Goal: Navigation & Orientation: Find specific page/section

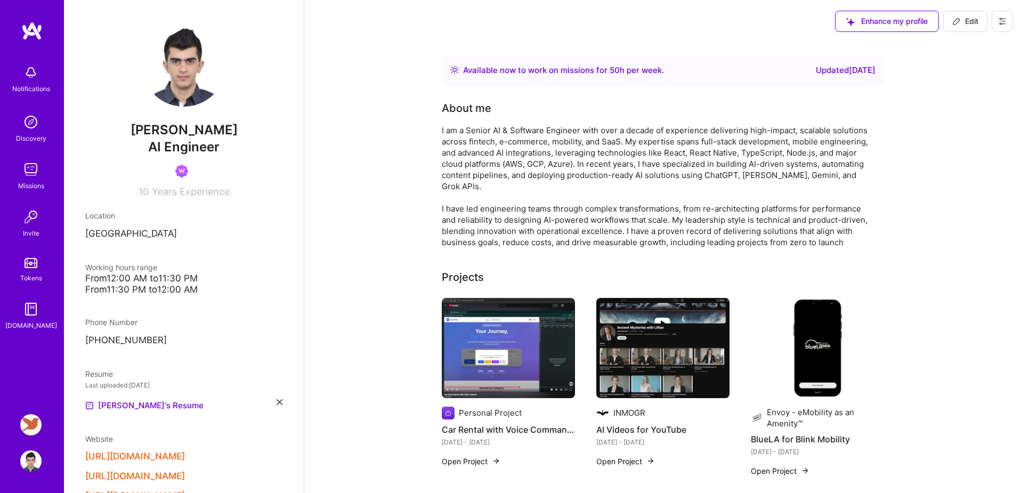
scroll to position [518, 0]
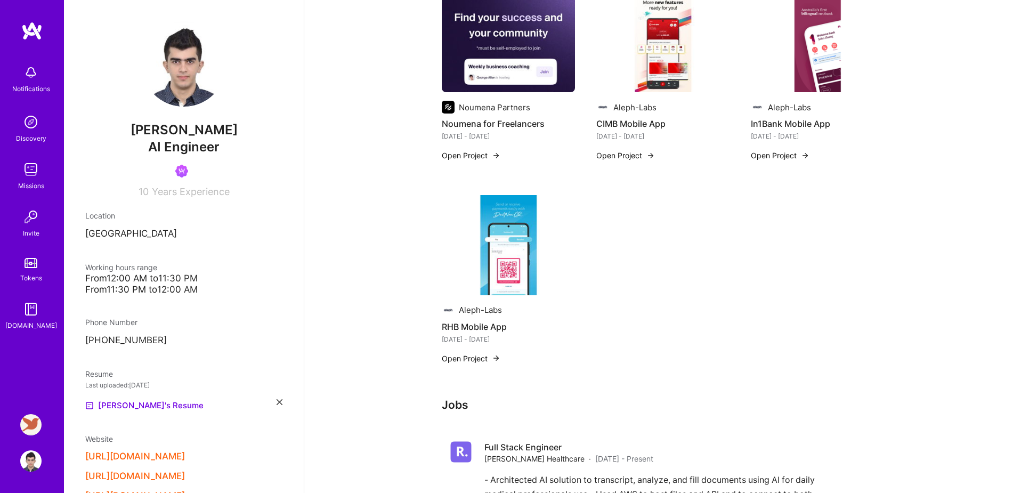
click at [30, 270] on link "Tokens" at bounding box center [31, 269] width 66 height 30
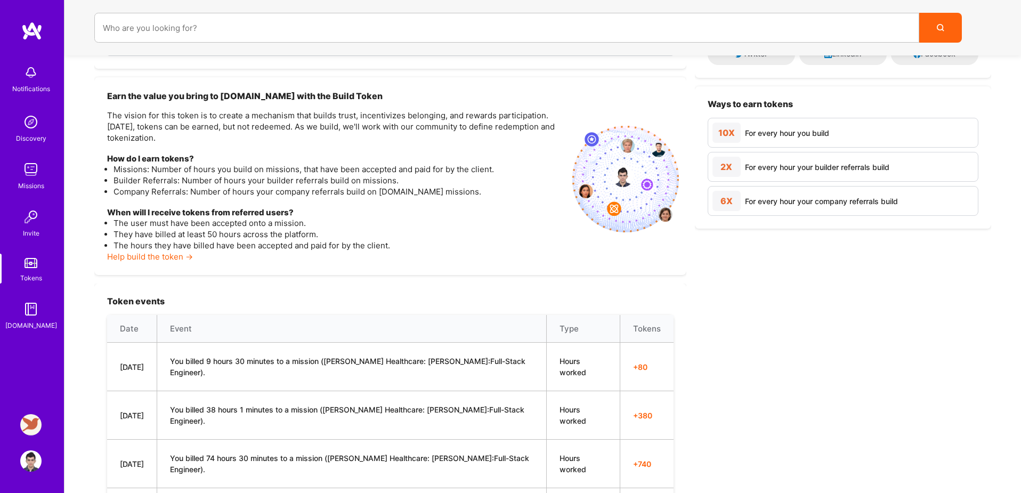
scroll to position [176, 0]
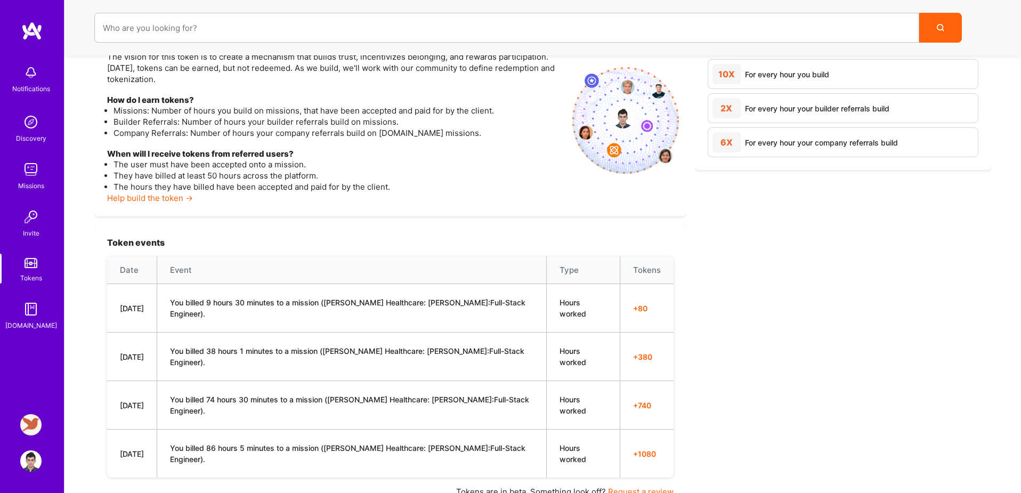
click at [27, 420] on img at bounding box center [30, 424] width 21 height 21
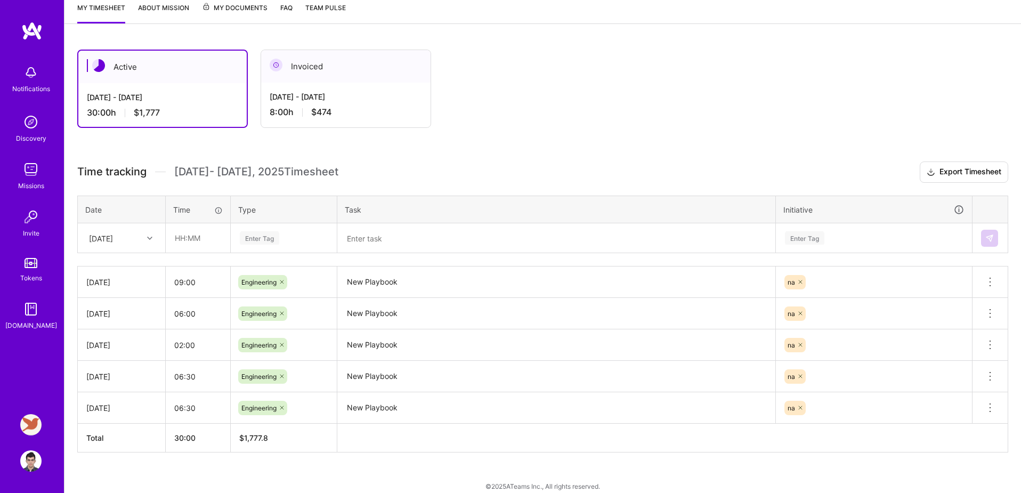
scroll to position [86, 0]
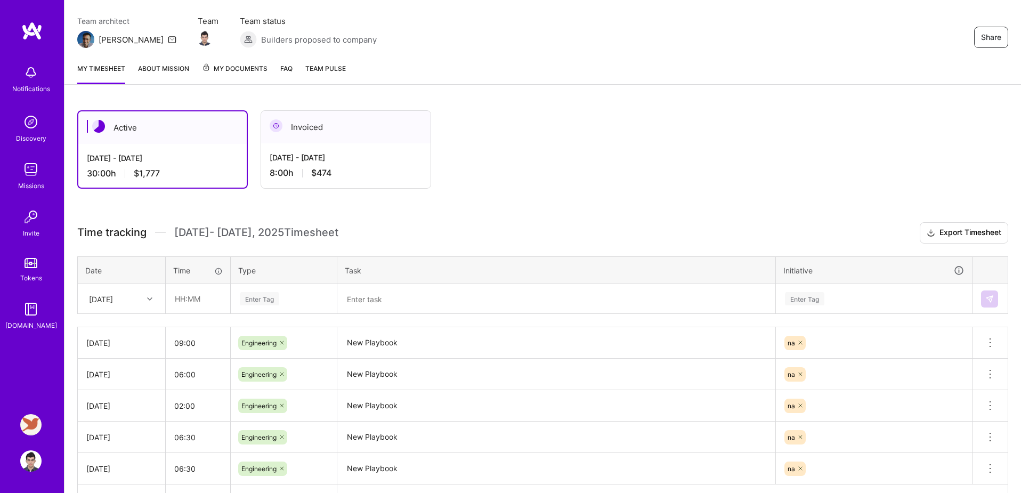
click at [394, 167] on div "8:00 h $474" at bounding box center [346, 172] width 152 height 11
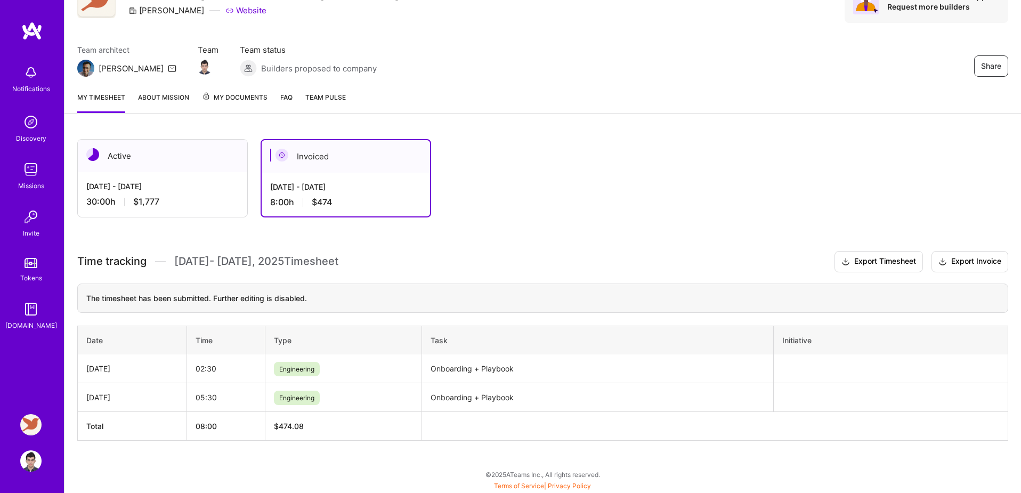
scroll to position [64, 0]
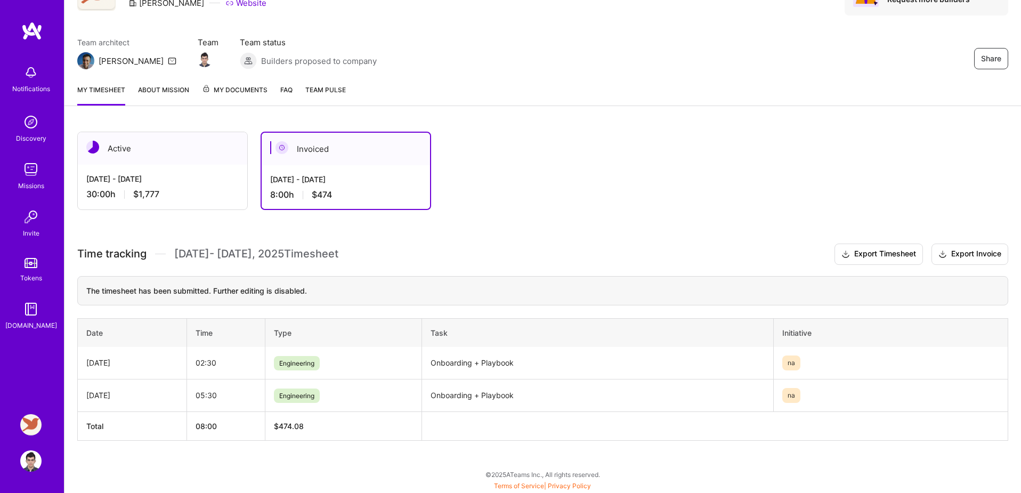
click at [29, 269] on link "Tokens" at bounding box center [31, 269] width 66 height 30
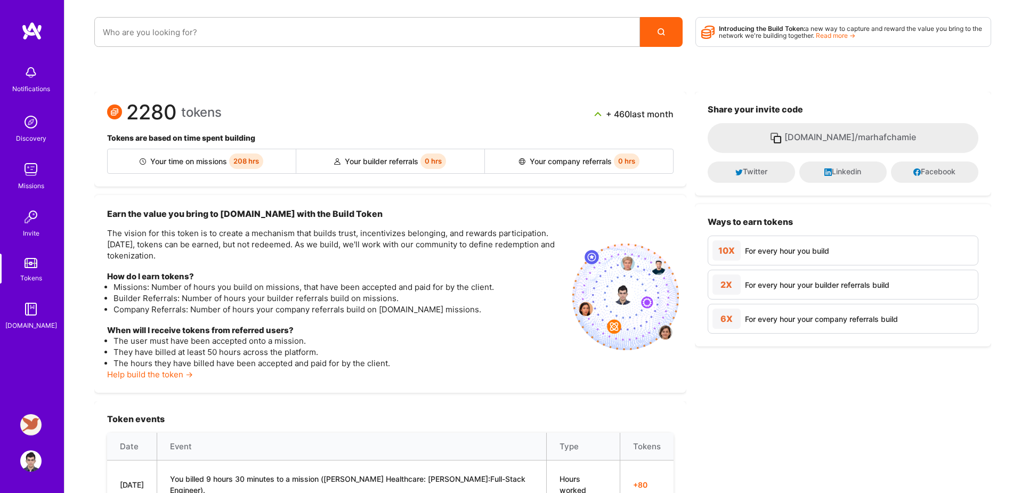
click at [35, 168] on img at bounding box center [30, 169] width 21 height 21
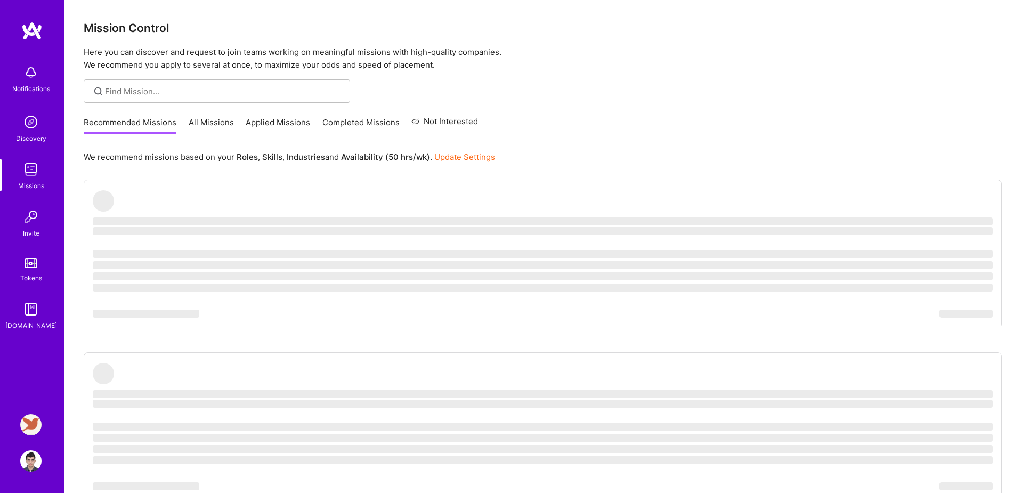
click at [200, 122] on link "All Missions" at bounding box center [211, 126] width 45 height 18
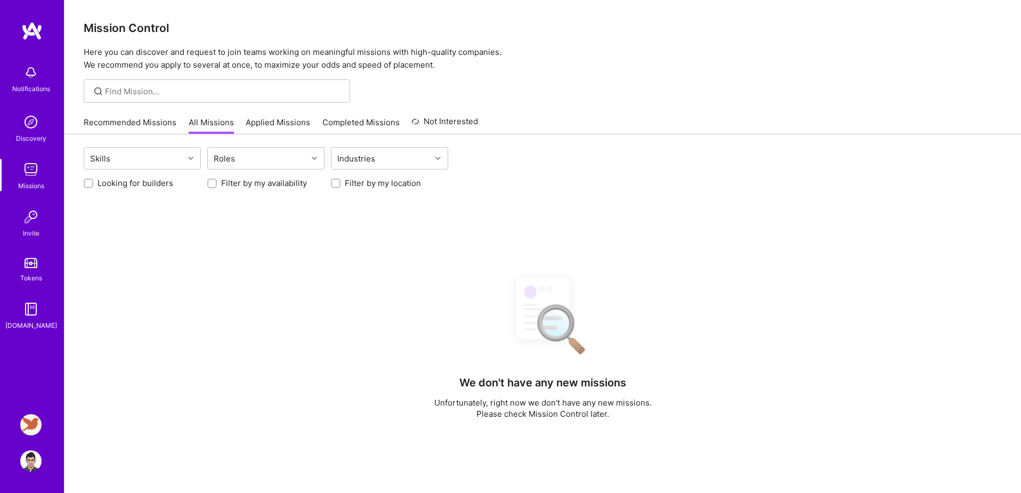
click at [378, 121] on link "Completed Missions" at bounding box center [360, 126] width 77 height 18
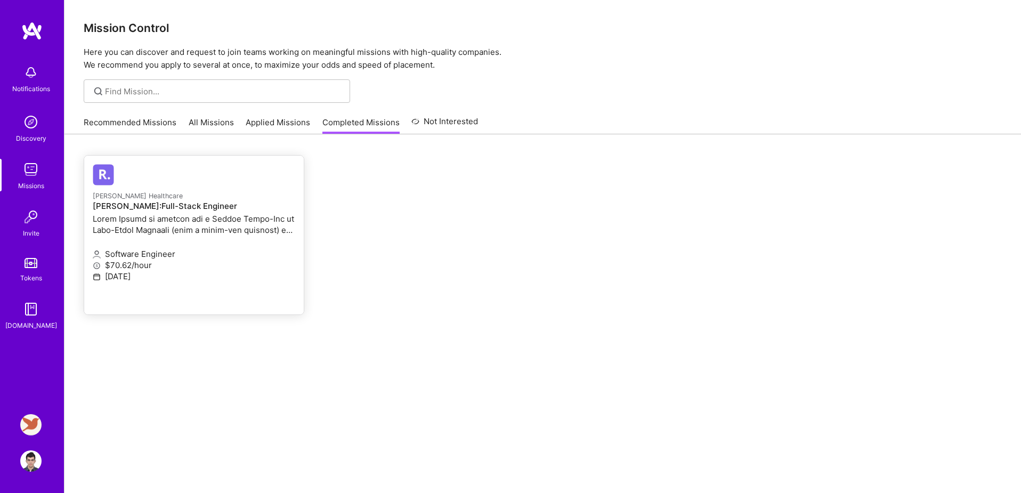
click at [176, 222] on p at bounding box center [194, 224] width 202 height 22
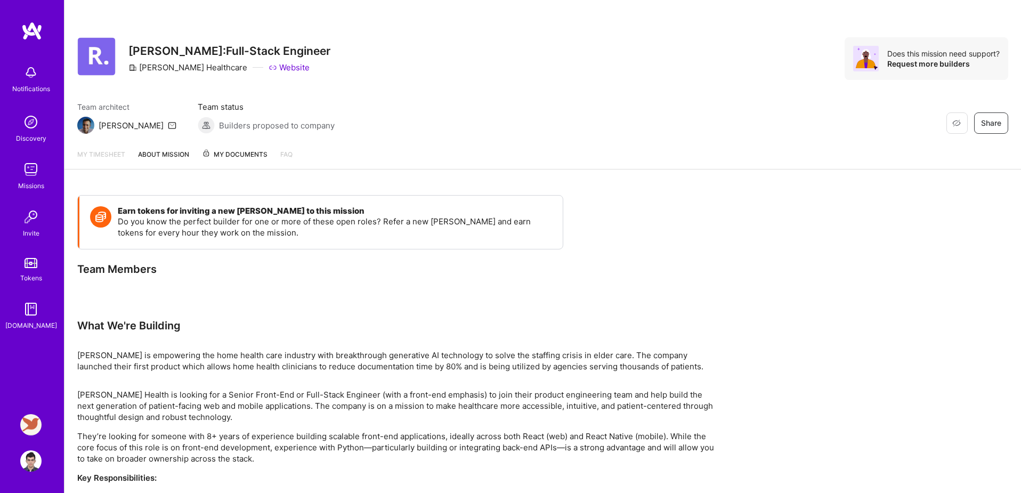
click at [231, 156] on span "My Documents" at bounding box center [235, 155] width 66 height 12
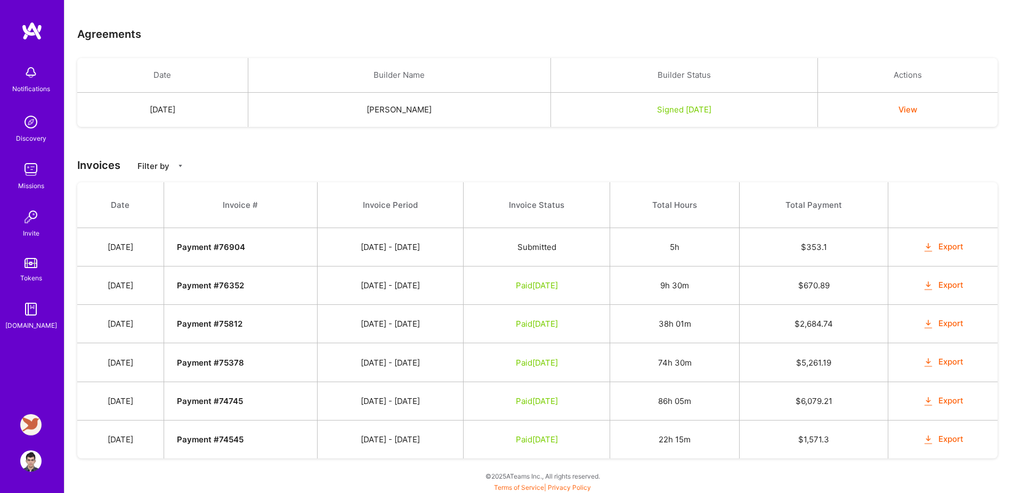
scroll to position [233, 0]
click at [32, 262] on img at bounding box center [31, 263] width 13 height 10
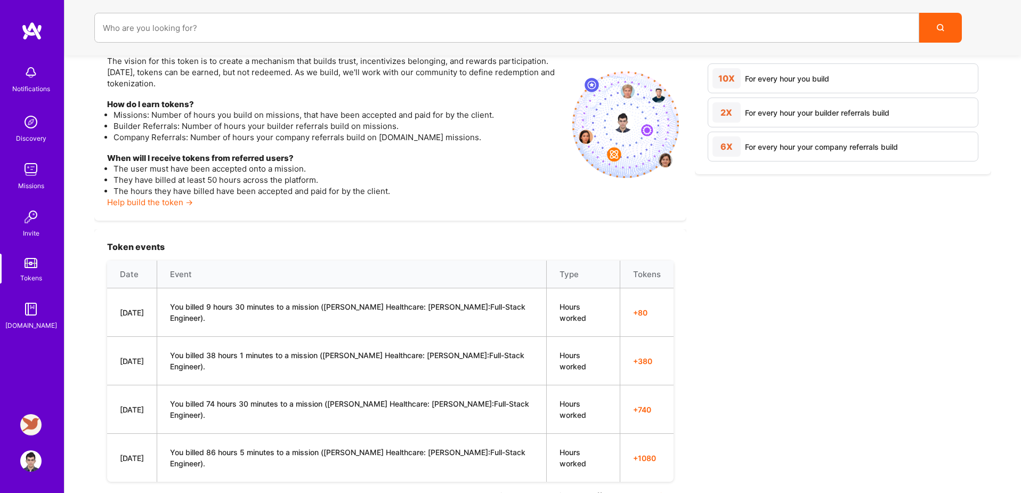
scroll to position [174, 0]
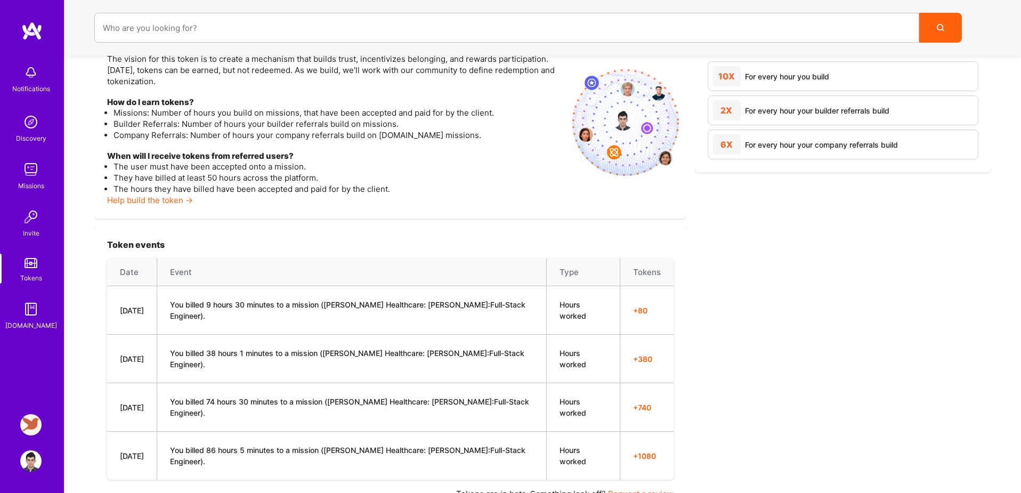
click at [35, 169] on img at bounding box center [30, 169] width 21 height 21
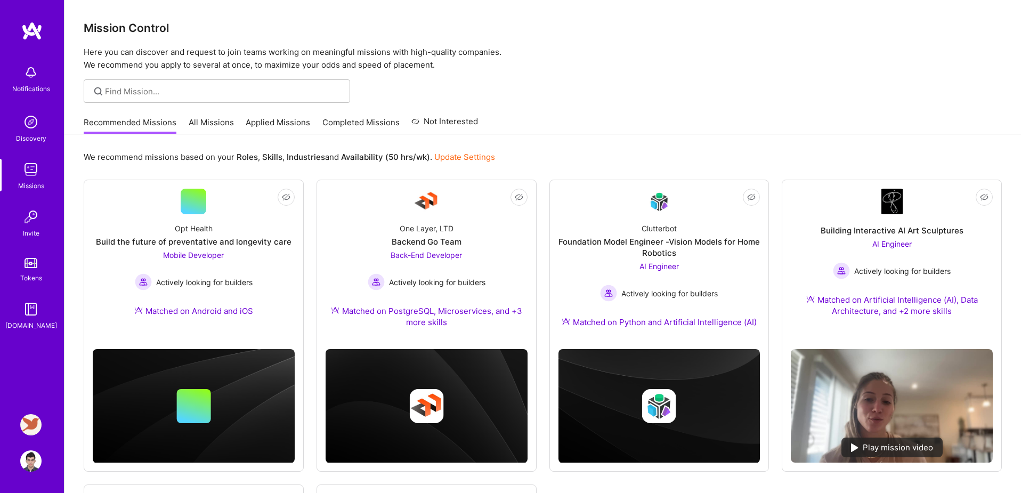
click at [364, 126] on link "Completed Missions" at bounding box center [360, 126] width 77 height 18
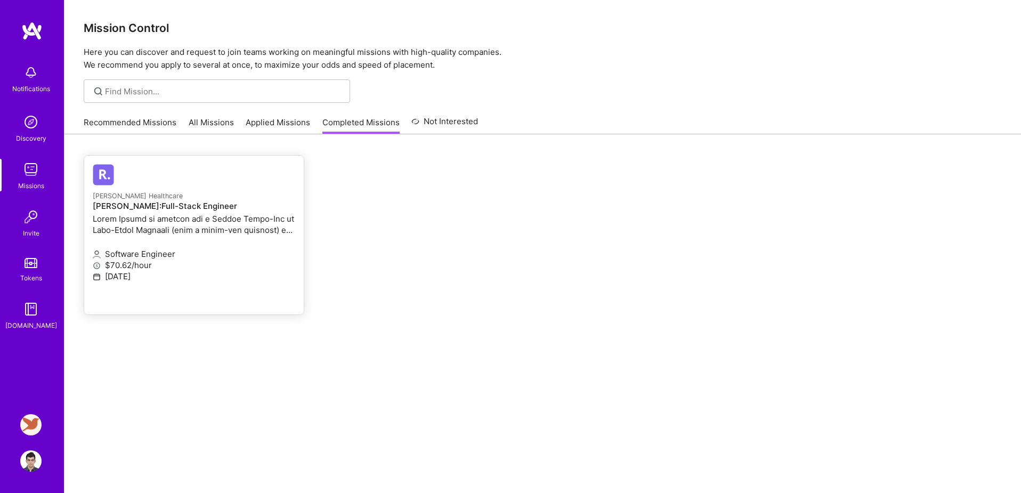
click at [215, 296] on link "[PERSON_NAME] Healthcare [PERSON_NAME]:Full-Stack Engineer Software Engineer $7…" at bounding box center [194, 235] width 220 height 159
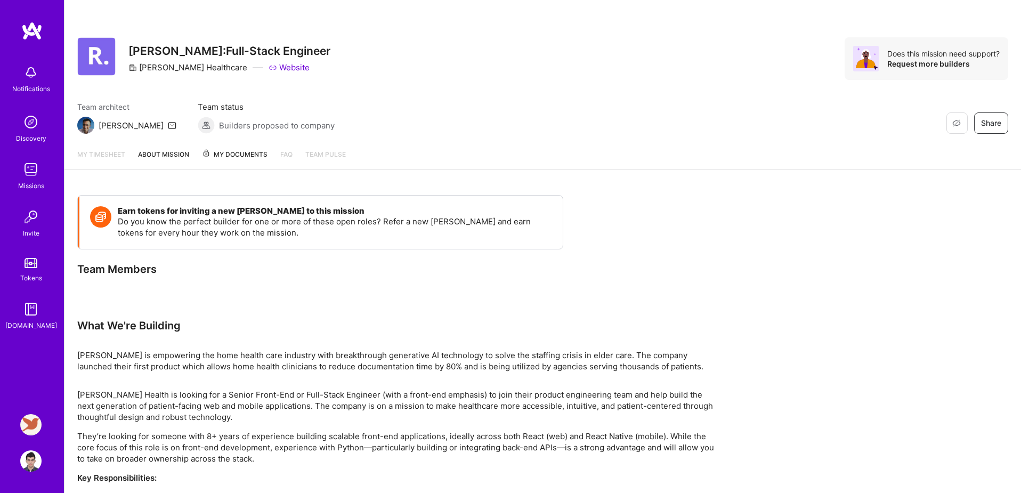
click at [235, 153] on span "My Documents" at bounding box center [235, 155] width 66 height 12
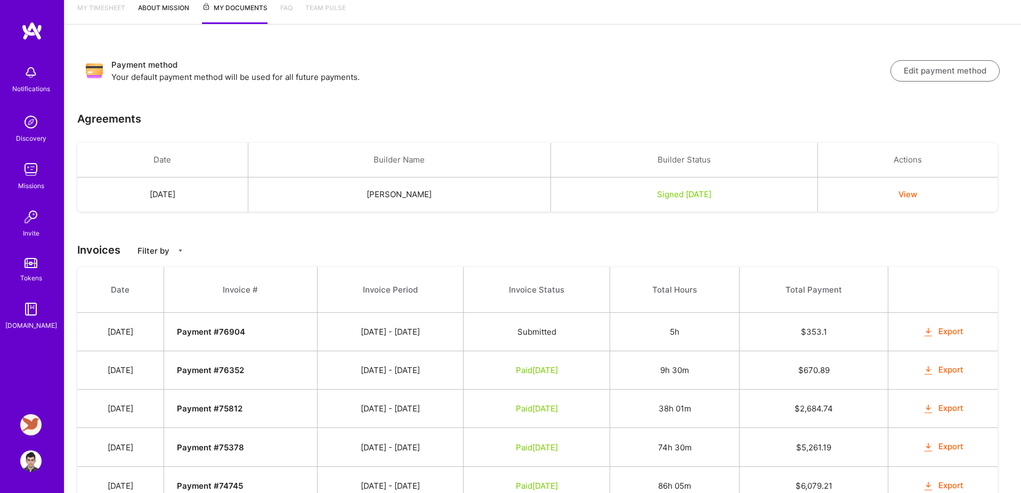
scroll to position [233, 0]
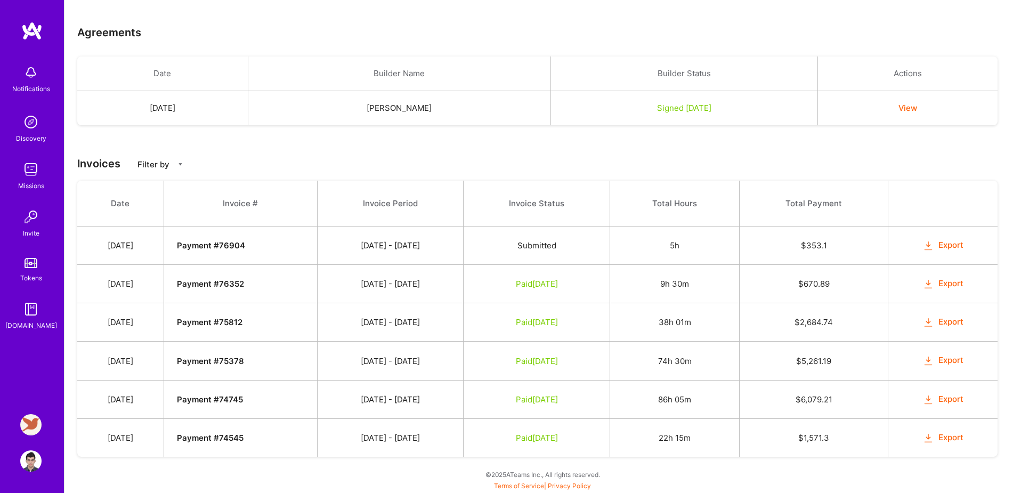
click at [27, 458] on img at bounding box center [30, 460] width 21 height 21
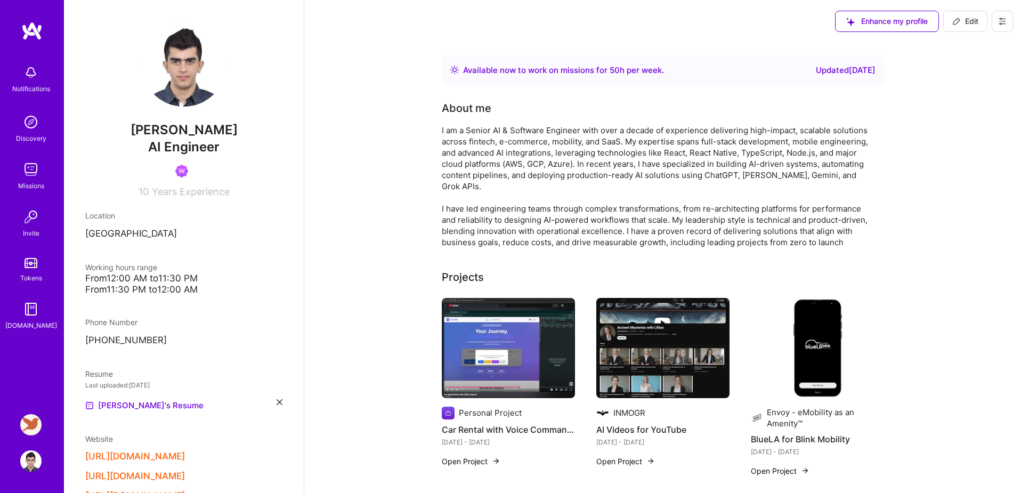
click at [34, 426] on img at bounding box center [30, 424] width 21 height 21
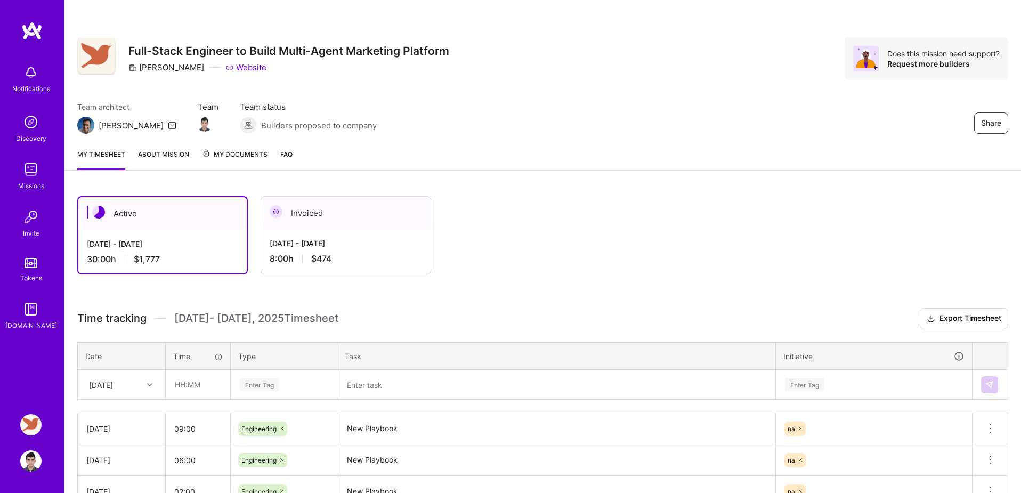
click at [246, 153] on span "My Documents" at bounding box center [235, 155] width 66 height 12
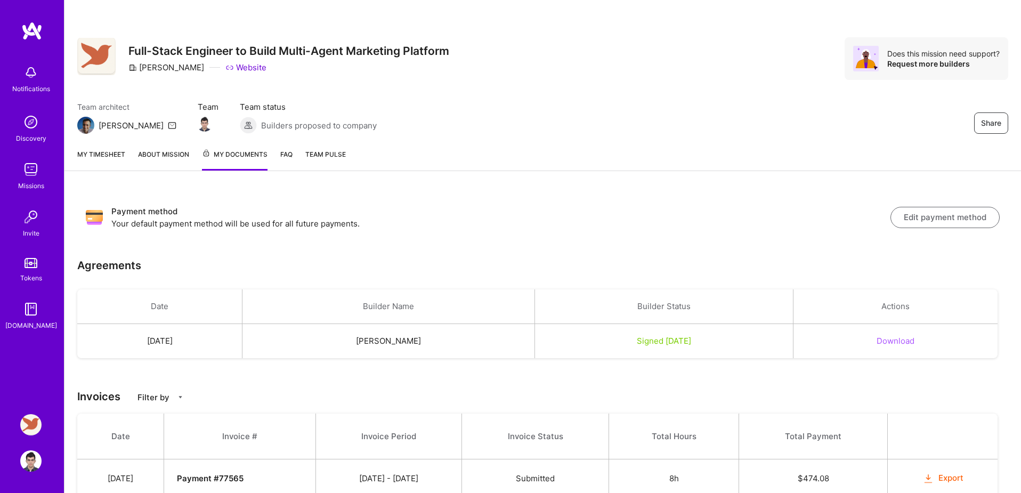
scroll to position [40, 0]
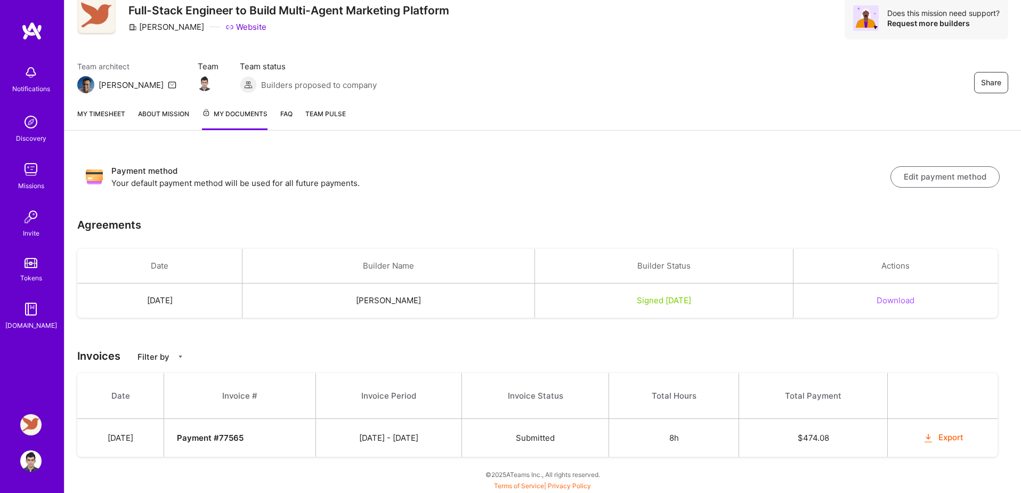
click at [32, 282] on div "Tokens" at bounding box center [31, 277] width 22 height 11
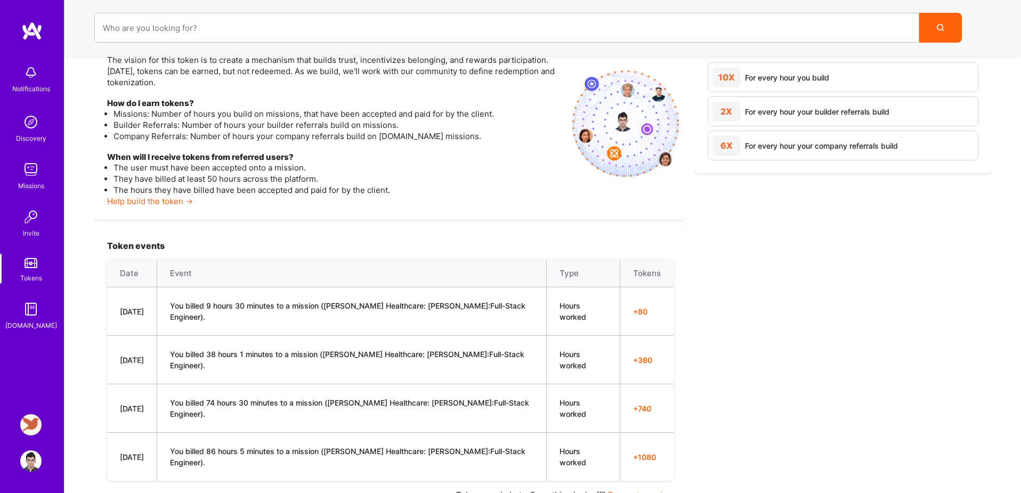
scroll to position [176, 0]
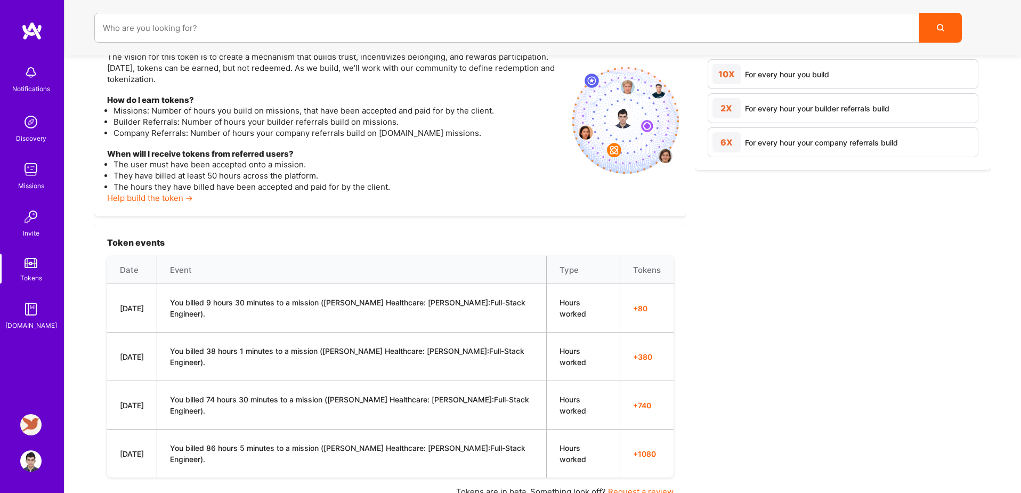
click at [31, 464] on img at bounding box center [30, 460] width 21 height 21
